Goal: Task Accomplishment & Management: Complete application form

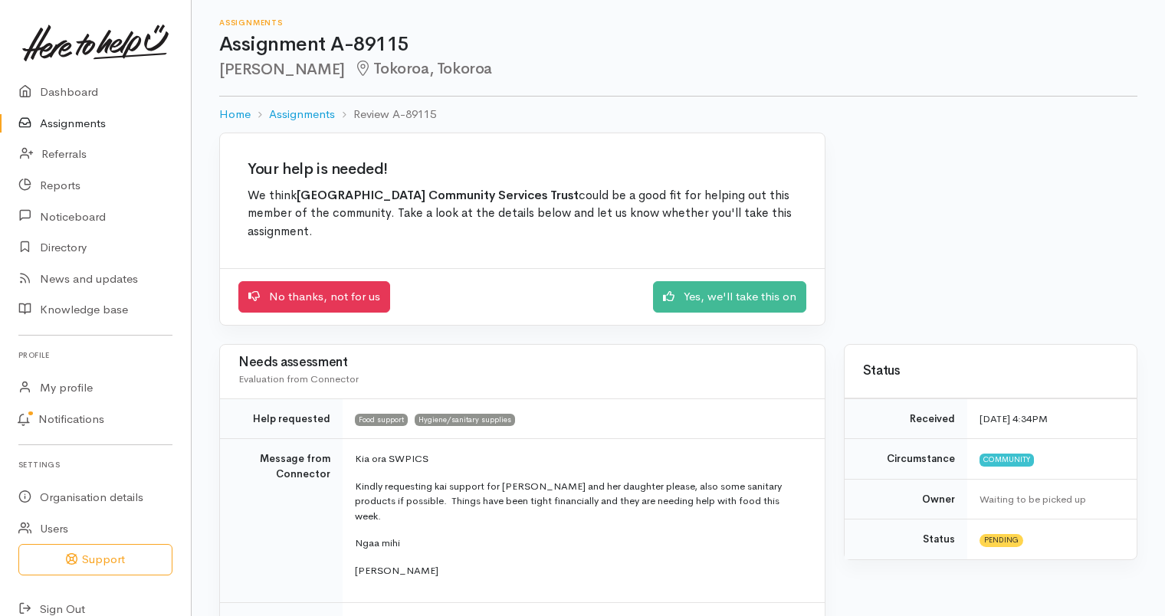
scroll to position [1205, 0]
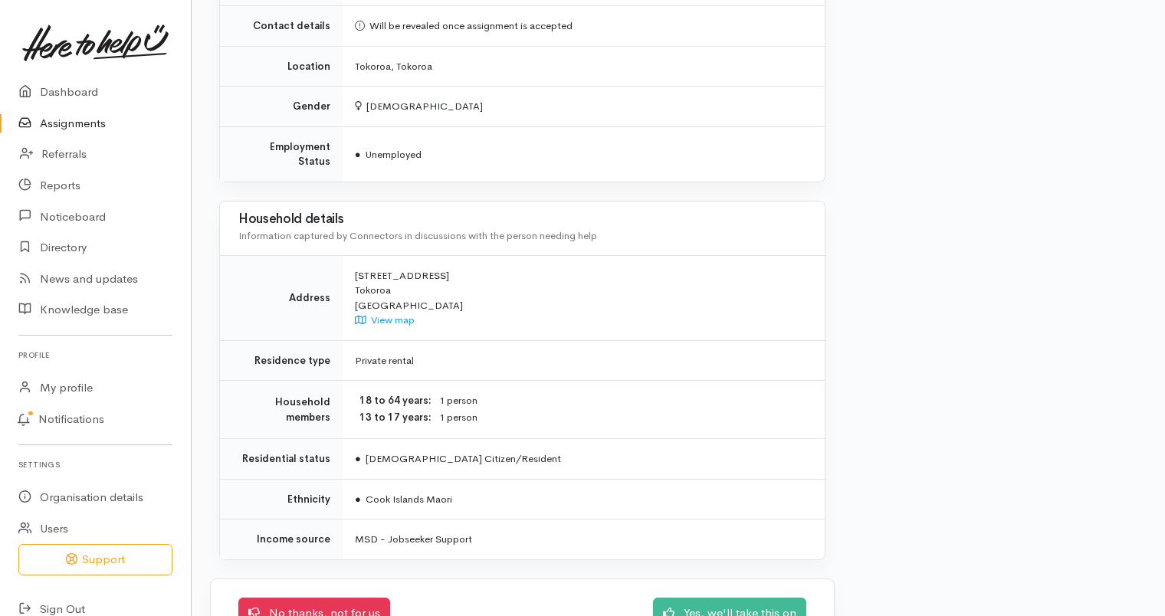
drag, startPoint x: 0, startPoint y: 0, endPoint x: 80, endPoint y: 129, distance: 151.5
click at [80, 129] on link "Assignments" at bounding box center [95, 123] width 191 height 31
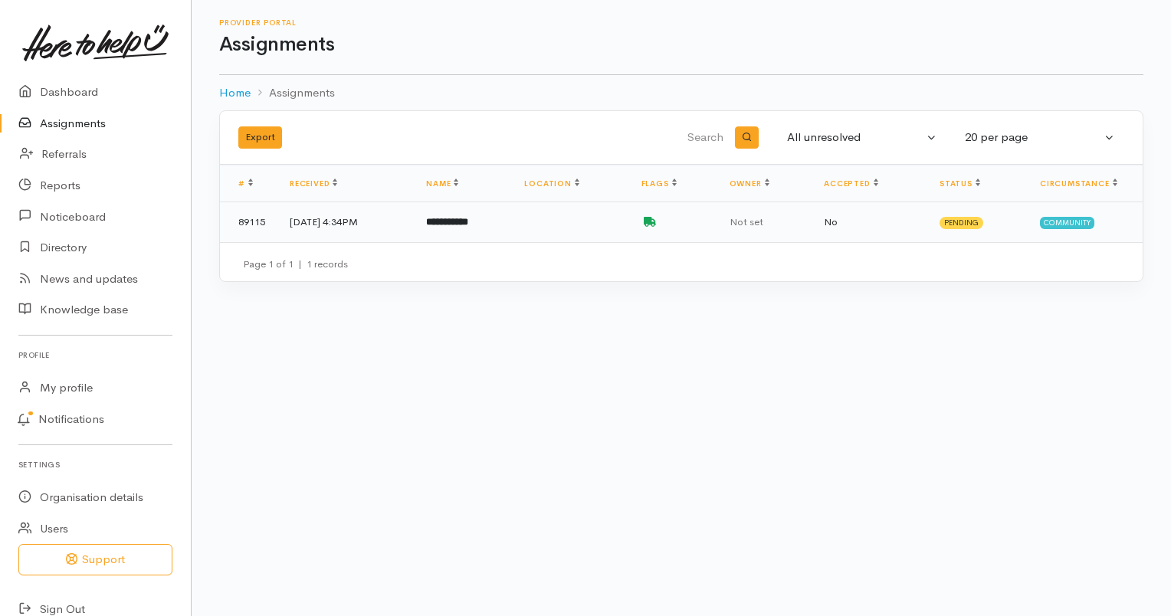
click at [512, 232] on td "**********" at bounding box center [463, 222] width 98 height 40
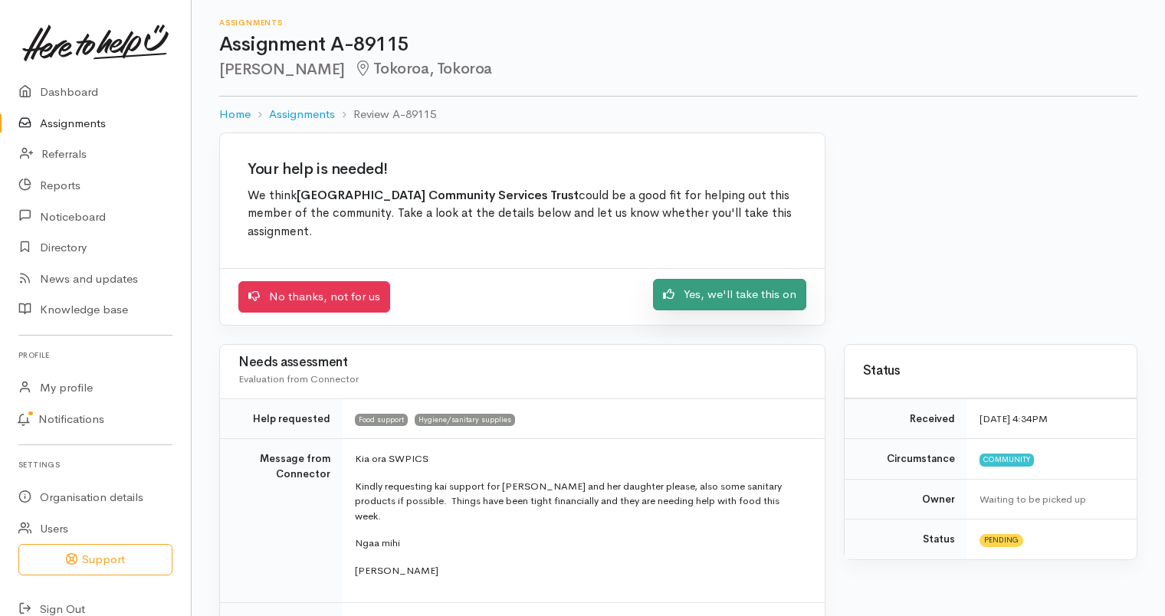
click at [725, 300] on link "Yes, we'll take this on" at bounding box center [729, 294] width 153 height 31
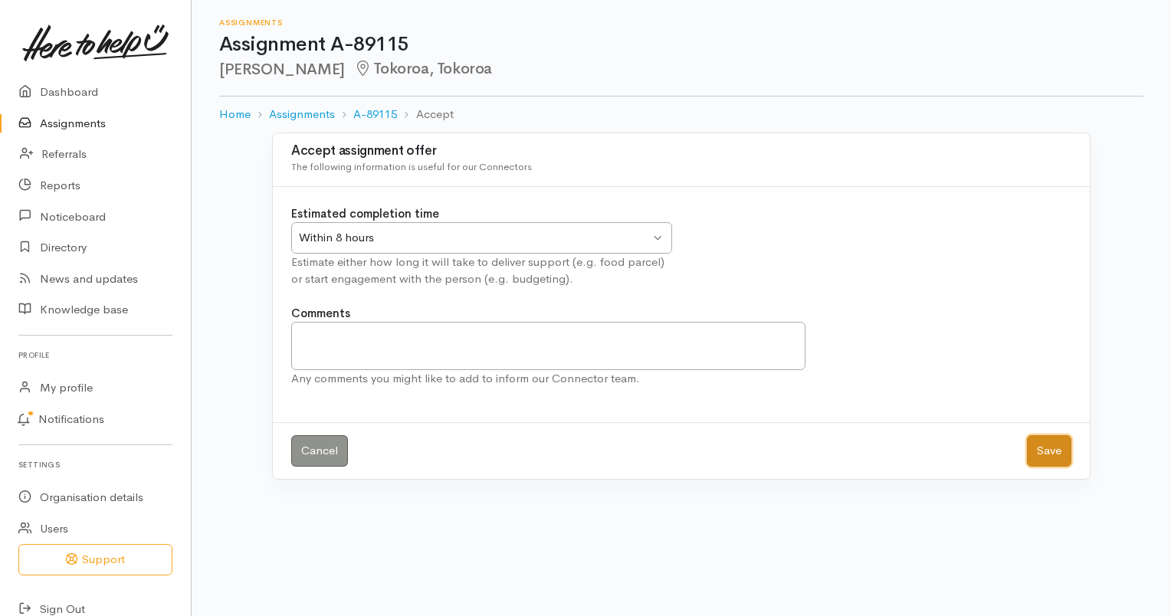
click at [1050, 454] on button "Save" at bounding box center [1049, 450] width 44 height 31
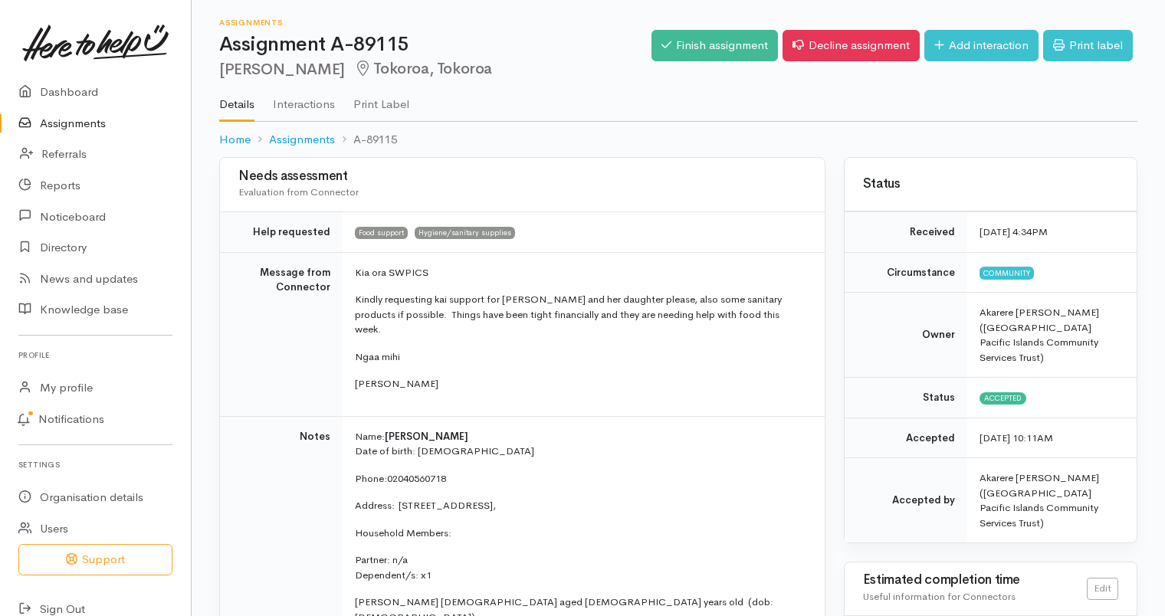
click at [58, 127] on link "Assignments" at bounding box center [95, 123] width 191 height 31
